Goal: Communication & Community: Answer question/provide support

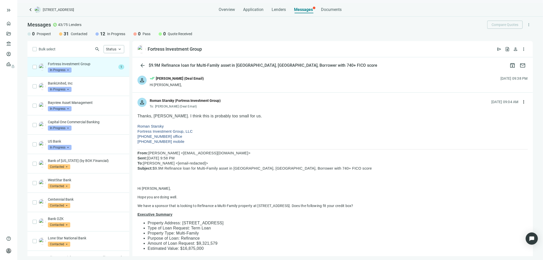
scroll to position [279, 0]
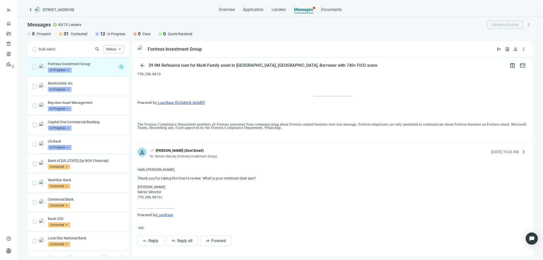
click at [319, 211] on div "Hello [PERSON_NAME], Thank you for taking the time to review. What is your mini…" at bounding box center [333, 196] width 390 height 59
